Goal: Find specific page/section: Find specific page/section

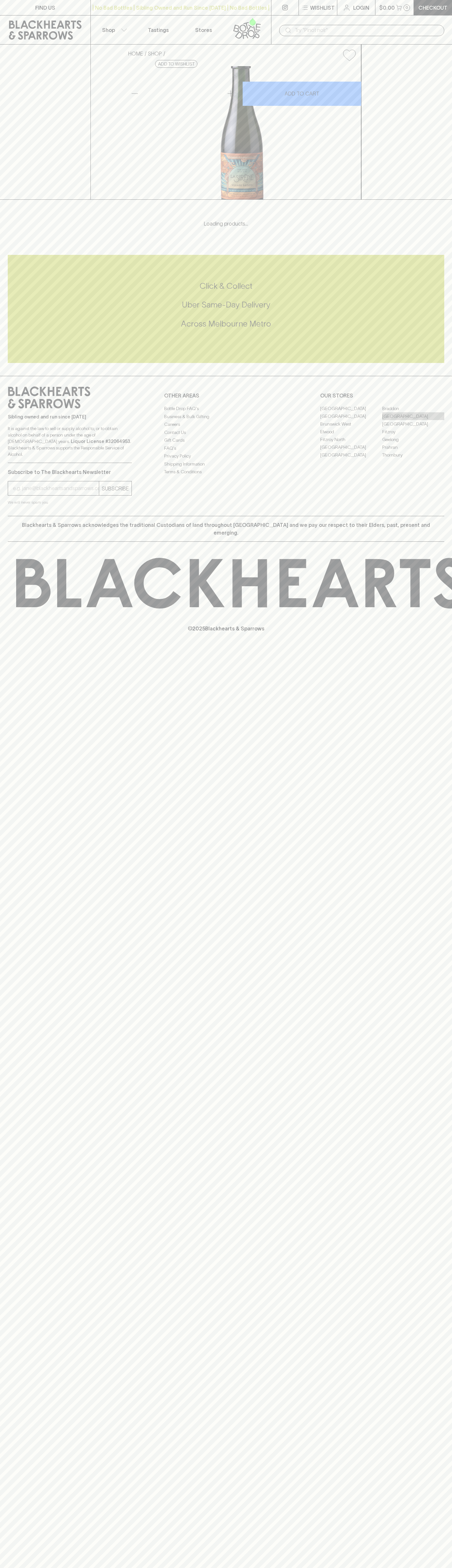
click at [413, 420] on link "[GEOGRAPHIC_DATA]" at bounding box center [413, 415] width 62 height 7
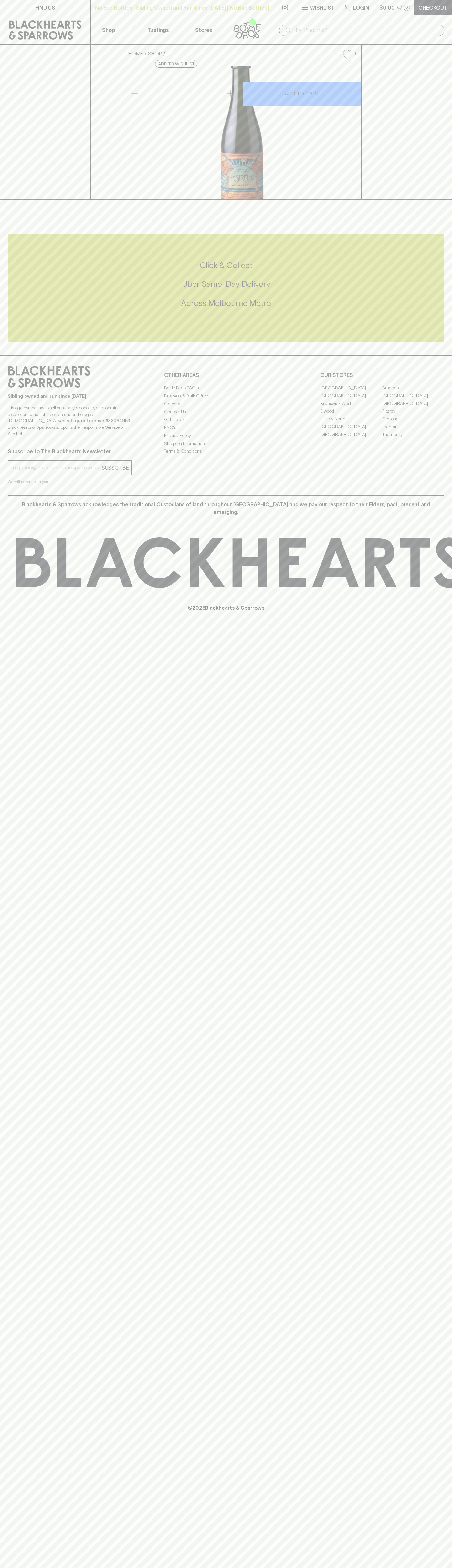
click at [137, 26] on link "Tastings" at bounding box center [158, 30] width 45 height 29
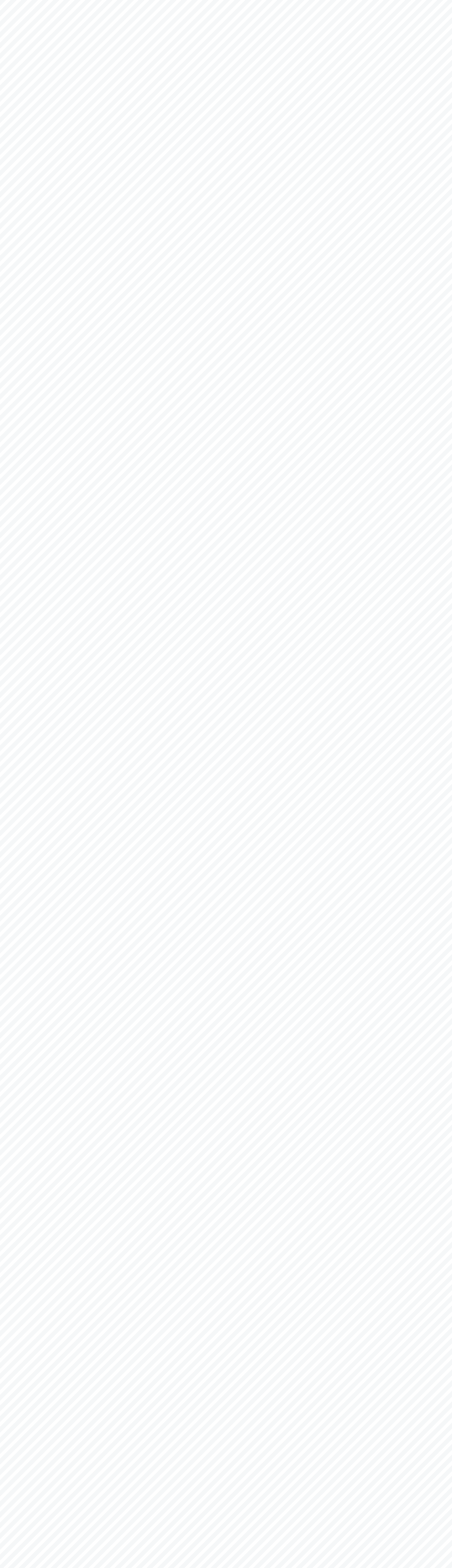
click at [449, 0] on html at bounding box center [226, 0] width 452 height 0
click at [364, 0] on html at bounding box center [226, 0] width 452 height 0
click at [31, 0] on html at bounding box center [226, 0] width 452 height 0
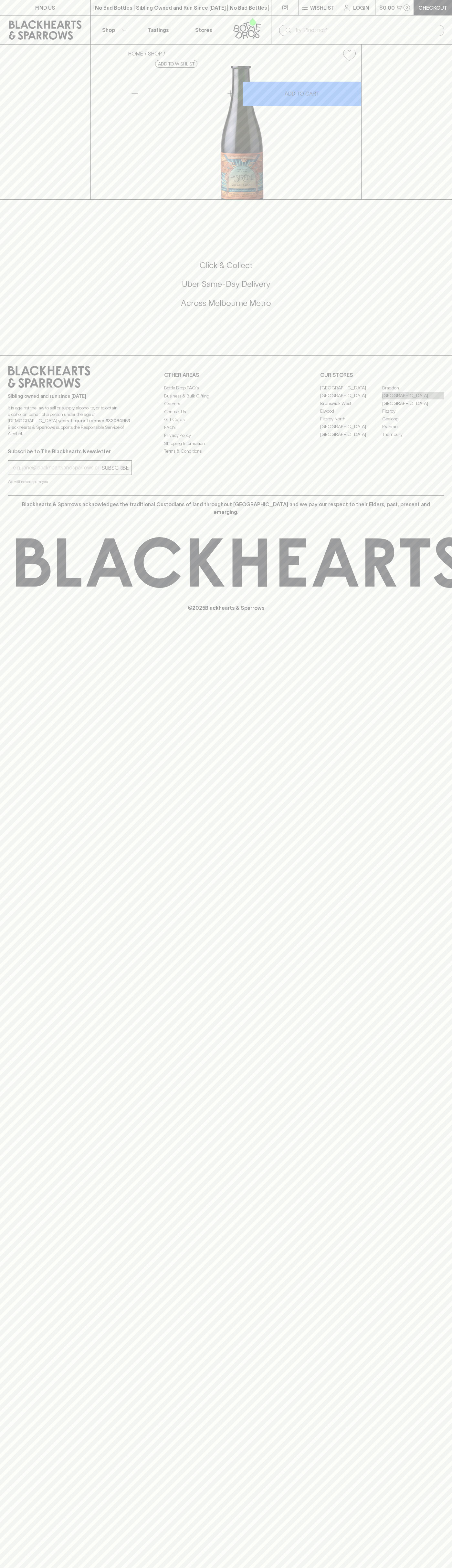
click at [413, 400] on link "[GEOGRAPHIC_DATA]" at bounding box center [413, 395] width 62 height 7
